Goal: Task Accomplishment & Management: Manage account settings

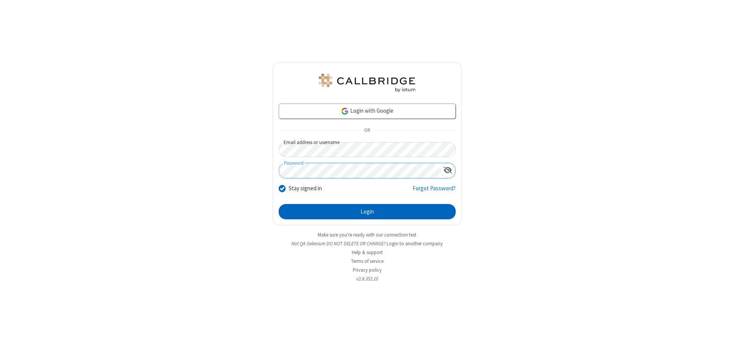
click at [367, 212] on button "Login" at bounding box center [367, 211] width 177 height 15
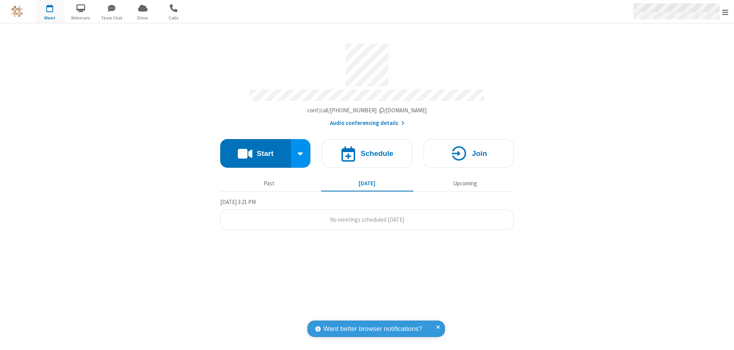
click at [725, 12] on span "Open menu" at bounding box center [725, 12] width 6 height 8
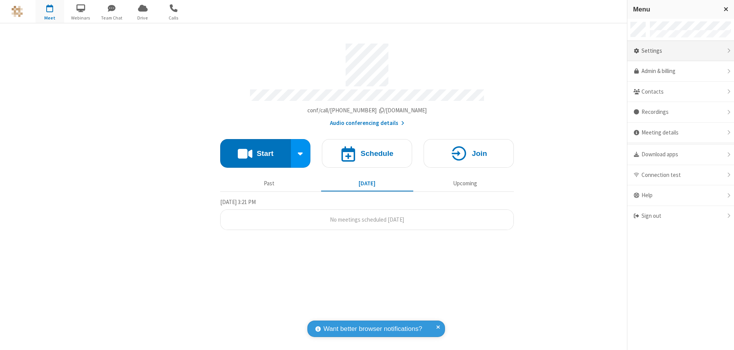
click at [681, 51] on div "Settings" at bounding box center [680, 51] width 107 height 21
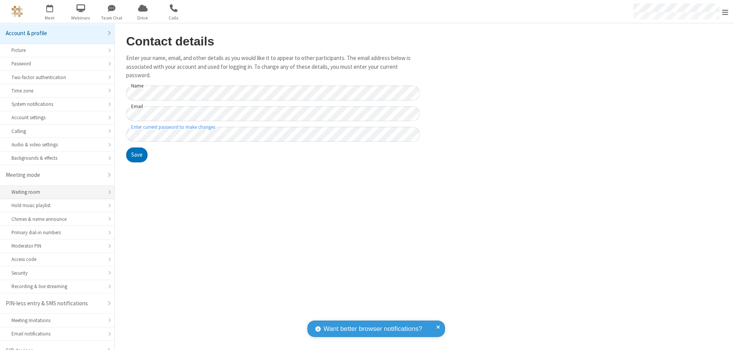
click at [54, 189] on div "Waiting room" at bounding box center [56, 192] width 91 height 7
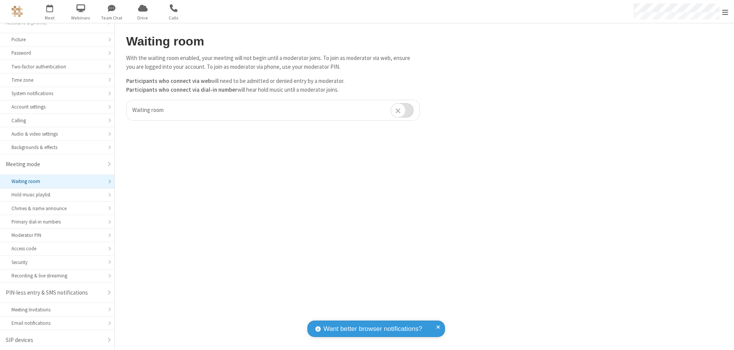
click at [402, 110] on input "checkbox" at bounding box center [402, 110] width 23 height 15
checkbox input "true"
click at [725, 11] on span "Open menu" at bounding box center [725, 12] width 6 height 8
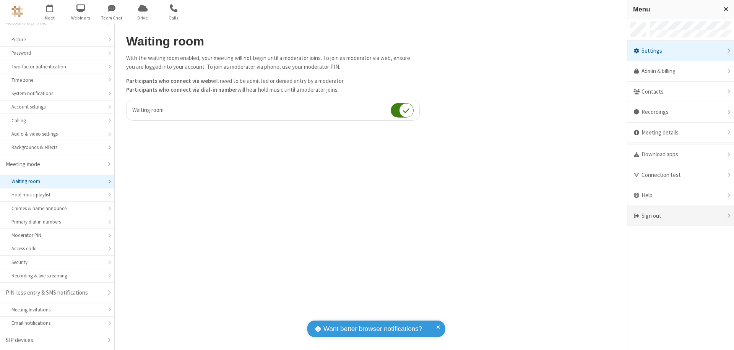
click at [681, 216] on div "Sign out" at bounding box center [680, 216] width 107 height 20
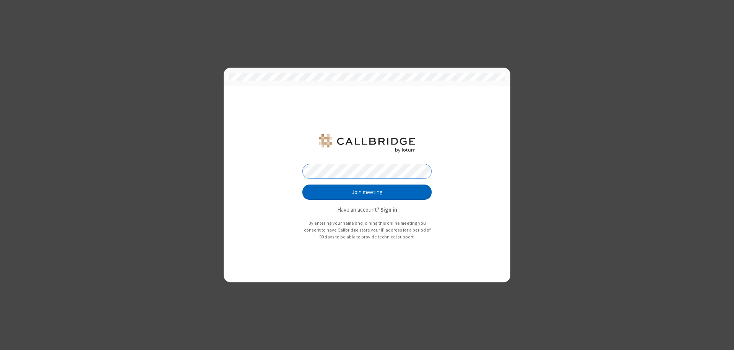
click at [367, 192] on button "Join meeting" at bounding box center [366, 192] width 129 height 15
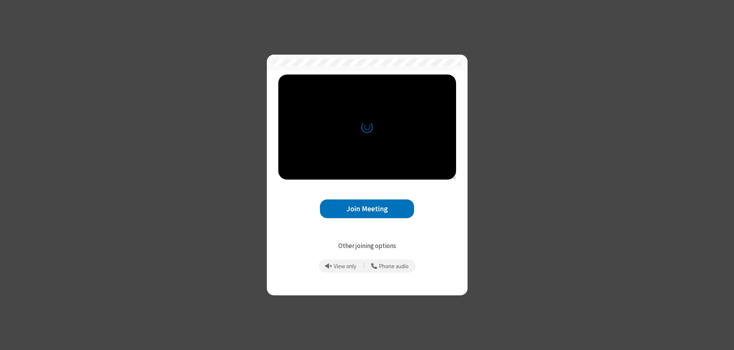
click at [367, 209] on button "Join Meeting" at bounding box center [367, 209] width 94 height 19
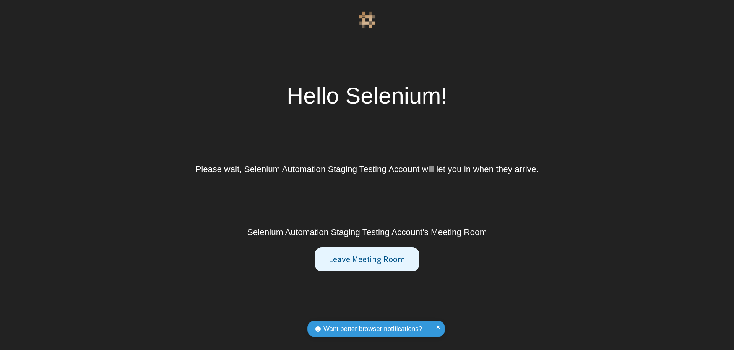
click at [367, 259] on button "Leave Meeting Room" at bounding box center [367, 259] width 104 height 24
